Goal: Check status: Check status

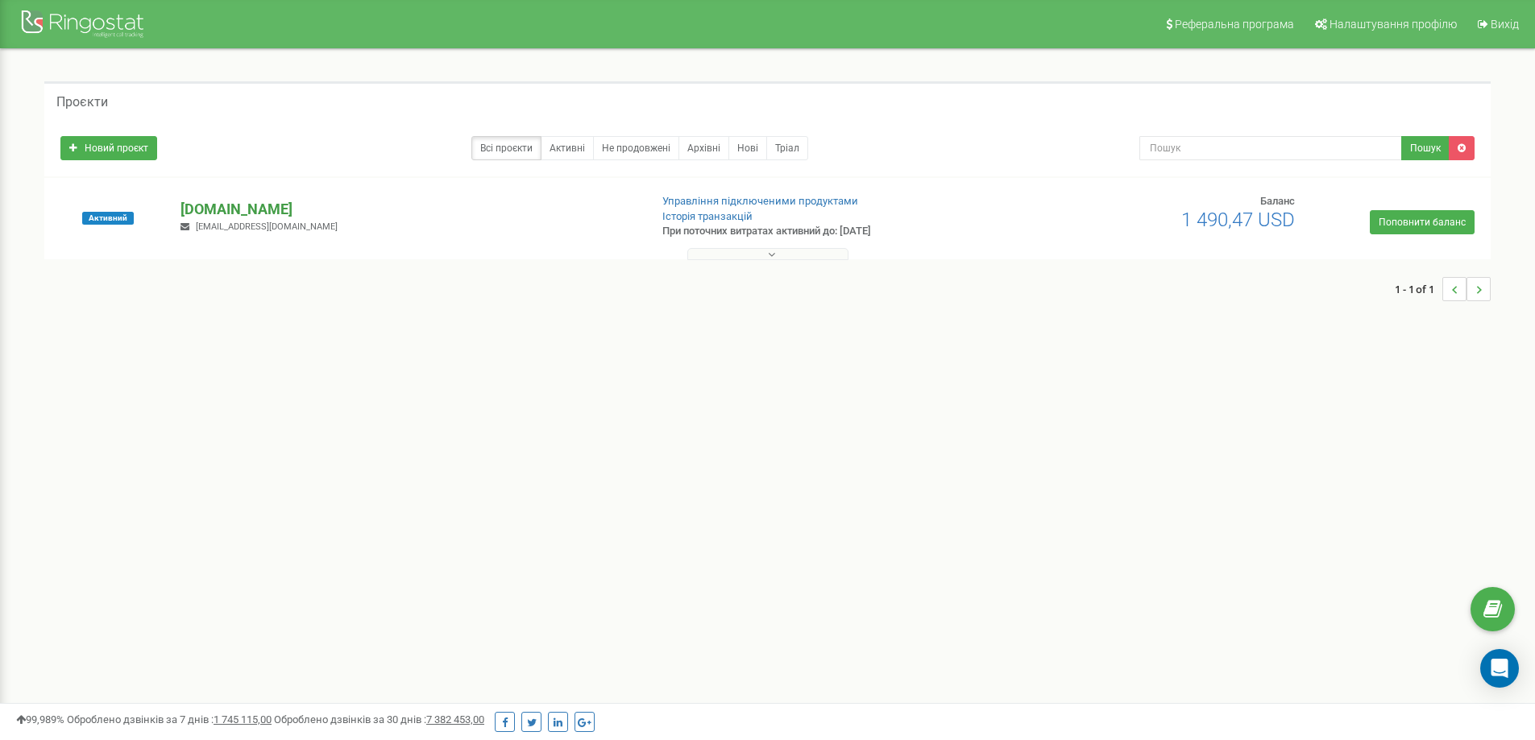
click at [222, 212] on p "[DOMAIN_NAME]" at bounding box center [407, 209] width 455 height 21
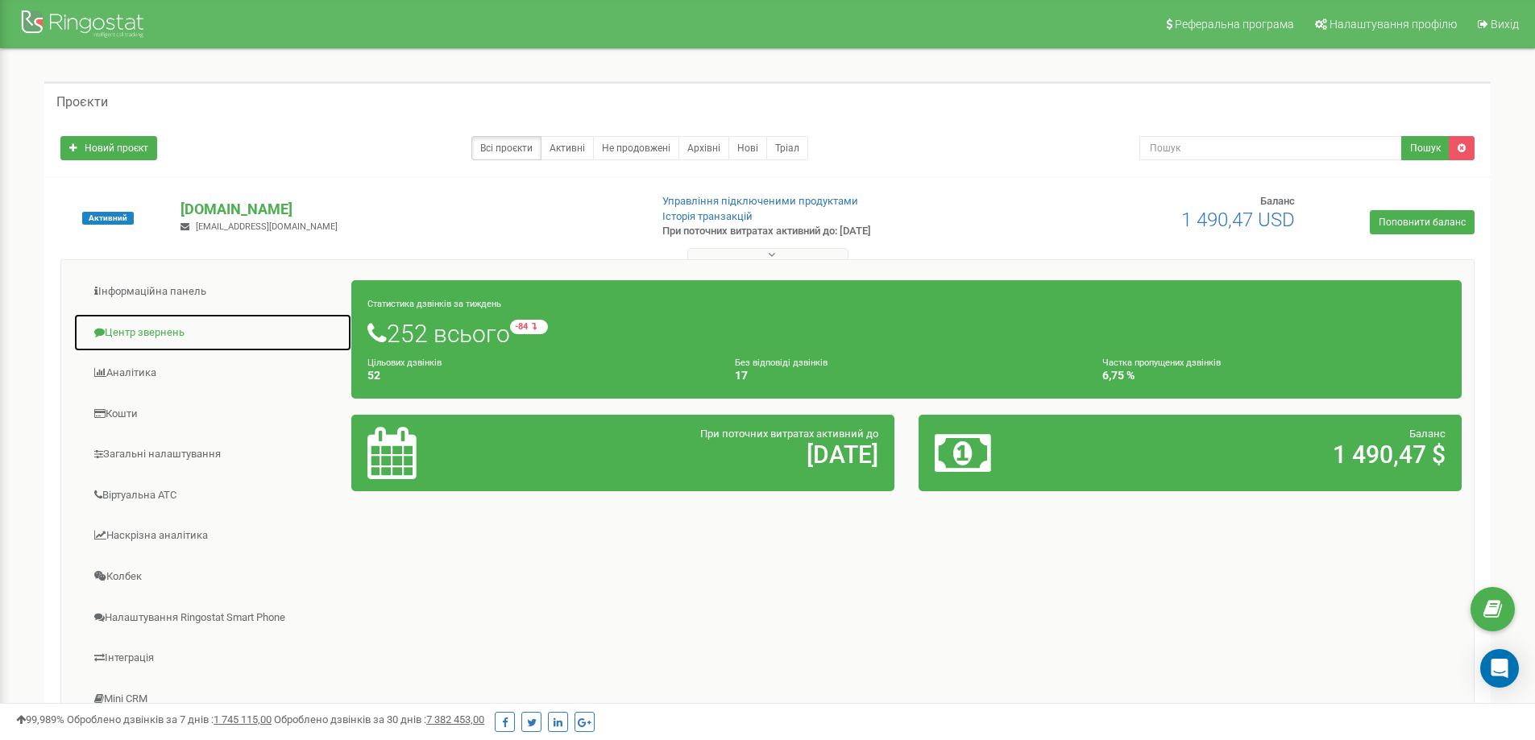
click at [172, 328] on link "Центр звернень" at bounding box center [212, 332] width 279 height 39
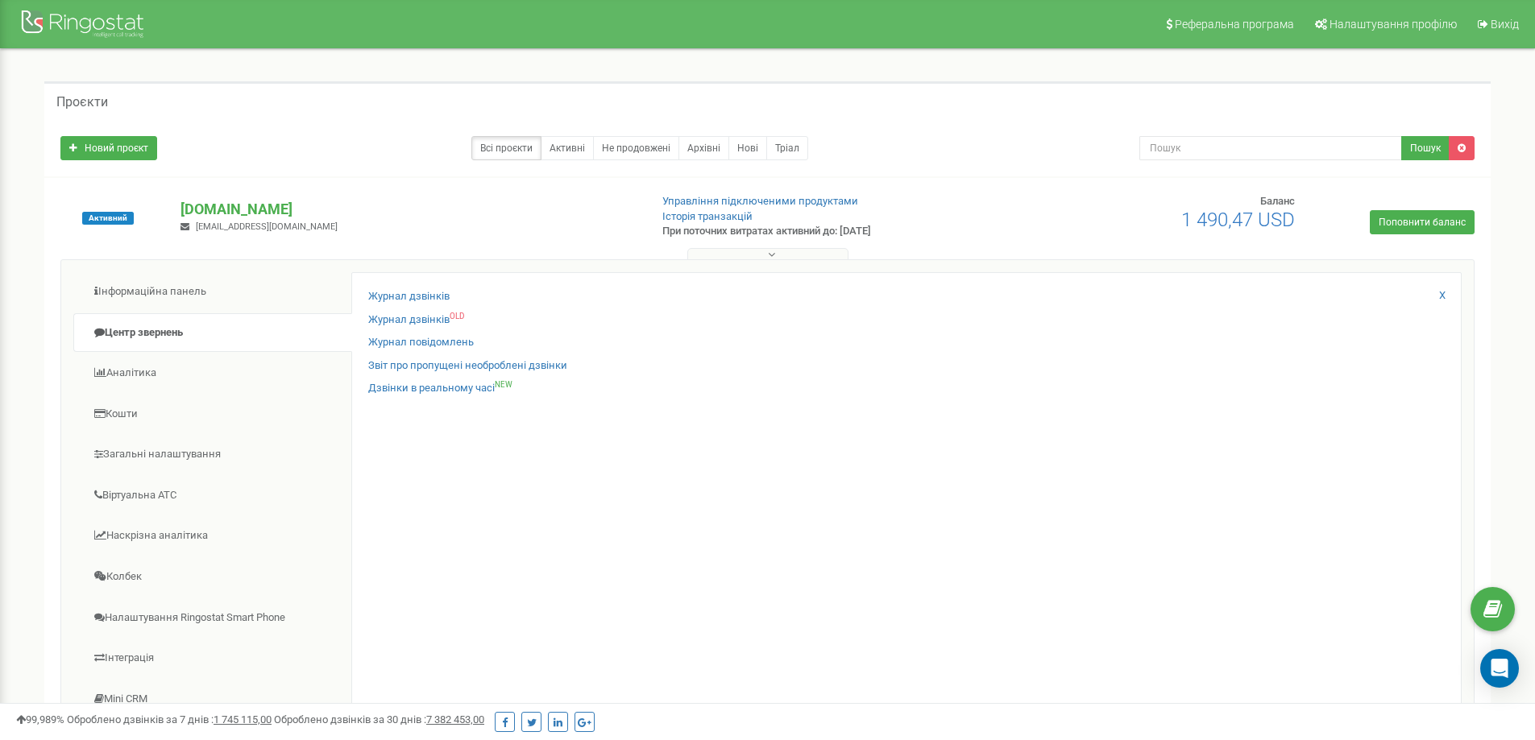
click at [371, 286] on div "Журнал дзвінків Журнал дзвінків OLD Журнал повідомлень Звіт про пропущені необр…" at bounding box center [906, 525] width 1110 height 506
click at [375, 292] on link "Журнал дзвінків" at bounding box center [408, 296] width 81 height 15
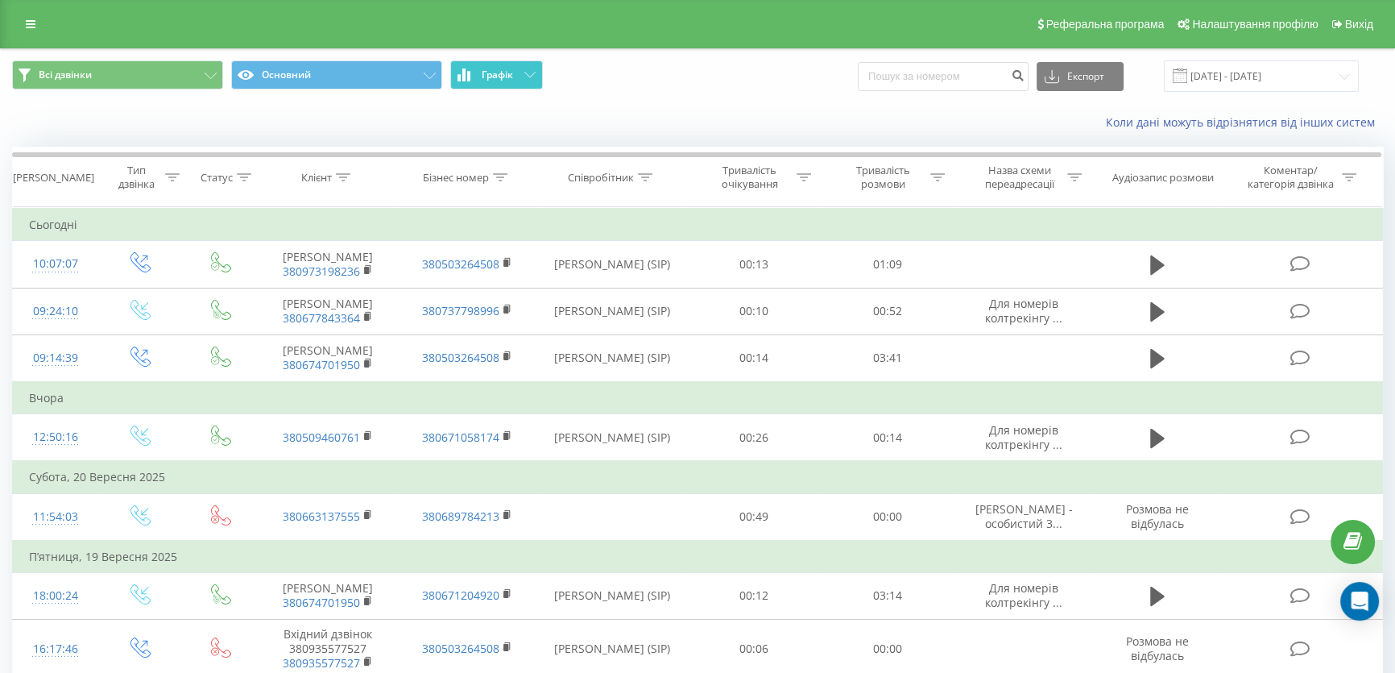
click at [509, 86] on div "Всі дзвінки Основний Графік Експорт .csv .xls .xlsx 22.08.2025 - 22.09.2025" at bounding box center [698, 76] width 1394 height 54
click at [509, 85] on button "Графік" at bounding box center [496, 74] width 93 height 29
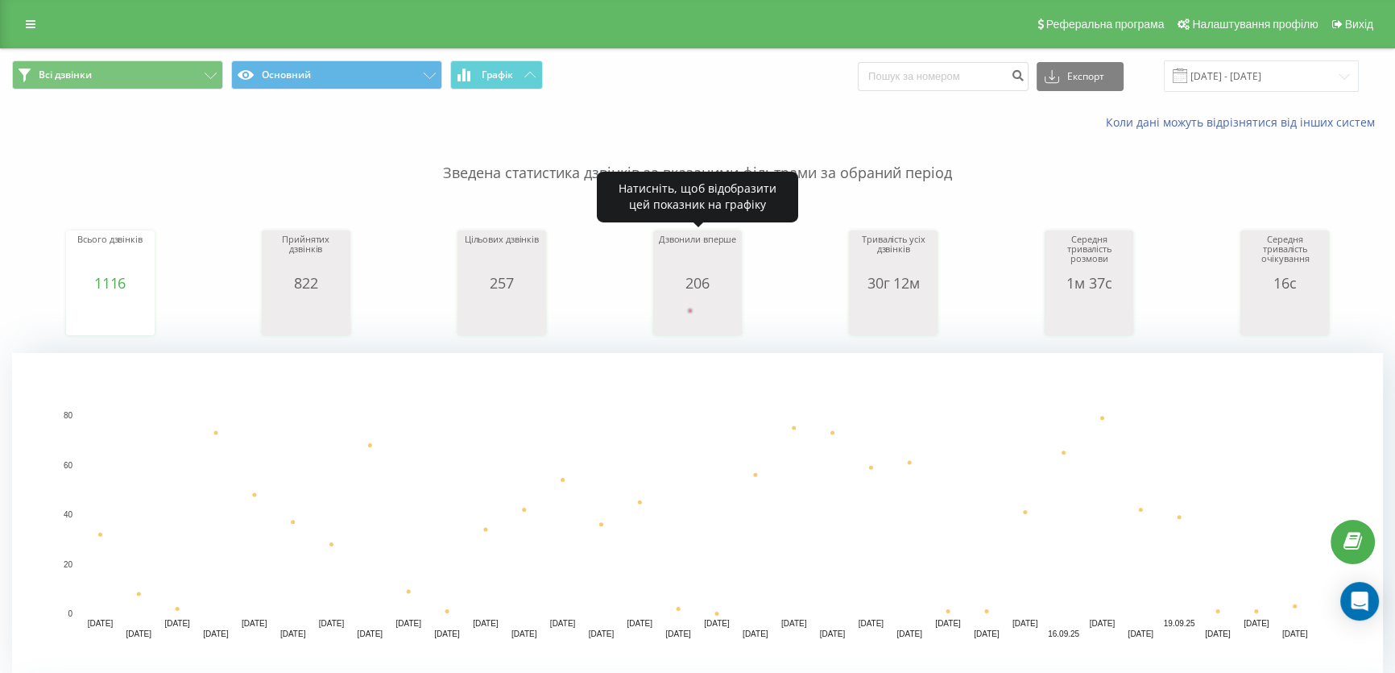
click at [685, 303] on rect "A chart." at bounding box center [697, 315] width 81 height 30
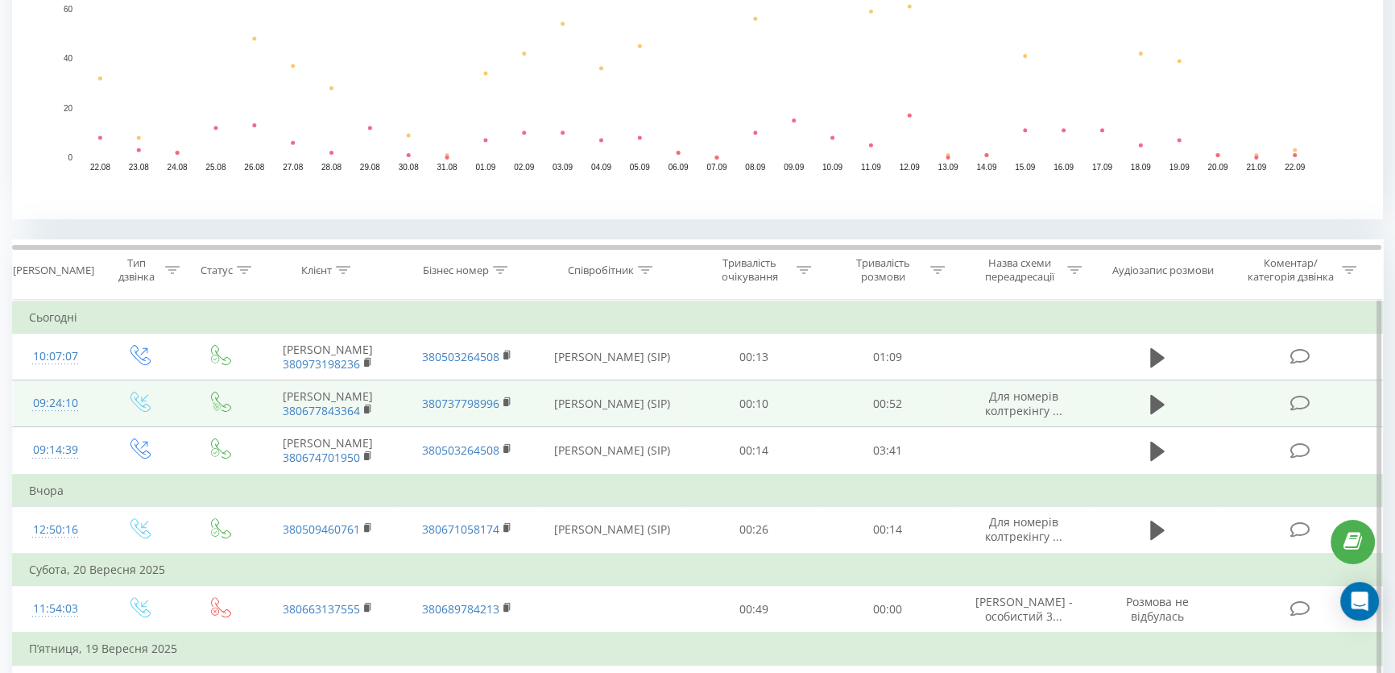
scroll to position [586, 0]
